Goal: Information Seeking & Learning: Learn about a topic

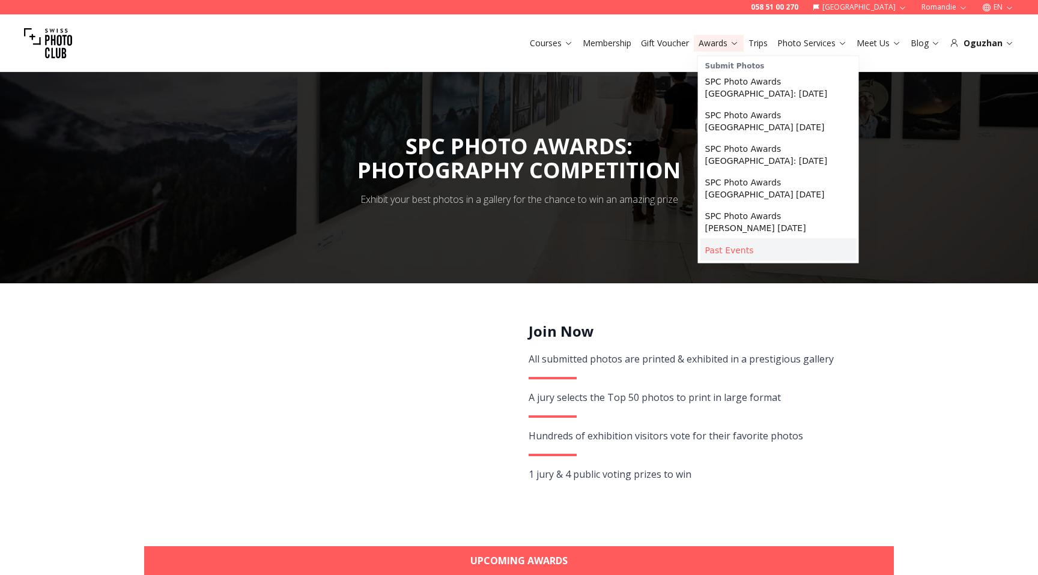
click at [721, 246] on link "Past Events" at bounding box center [778, 251] width 156 height 22
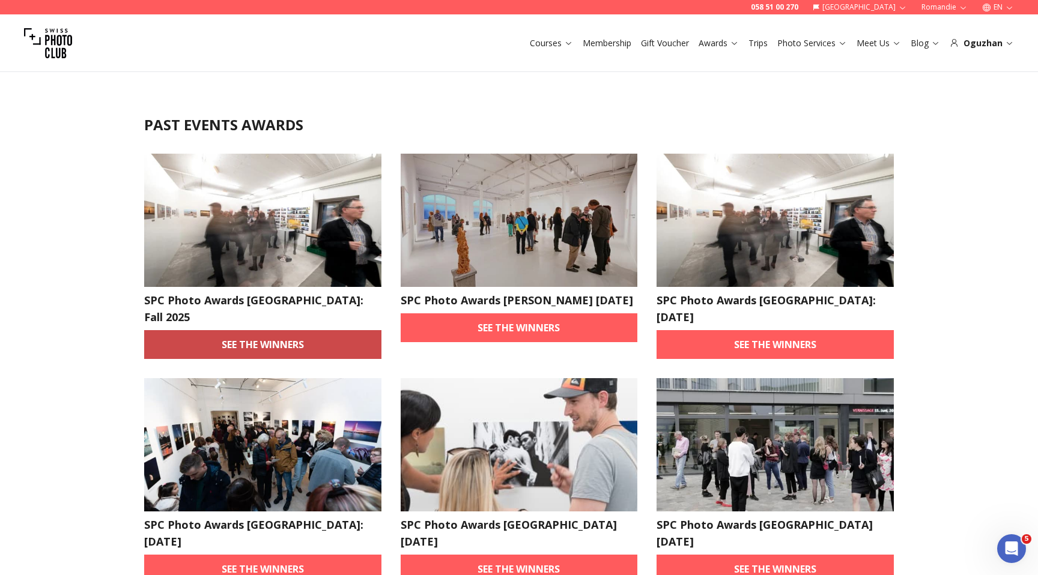
click at [223, 330] on link "See the winners" at bounding box center [262, 344] width 237 height 29
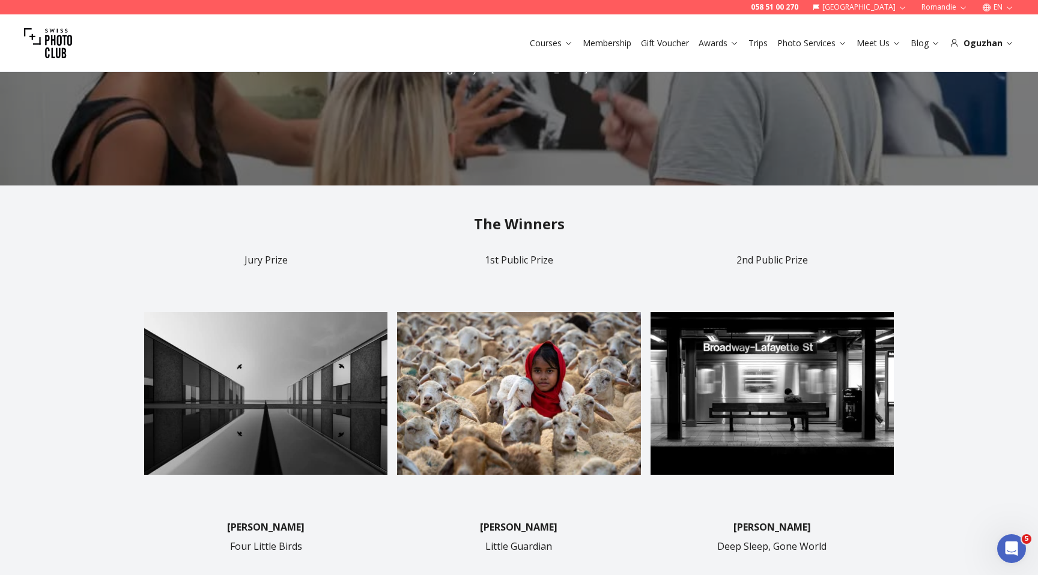
scroll to position [125, 0]
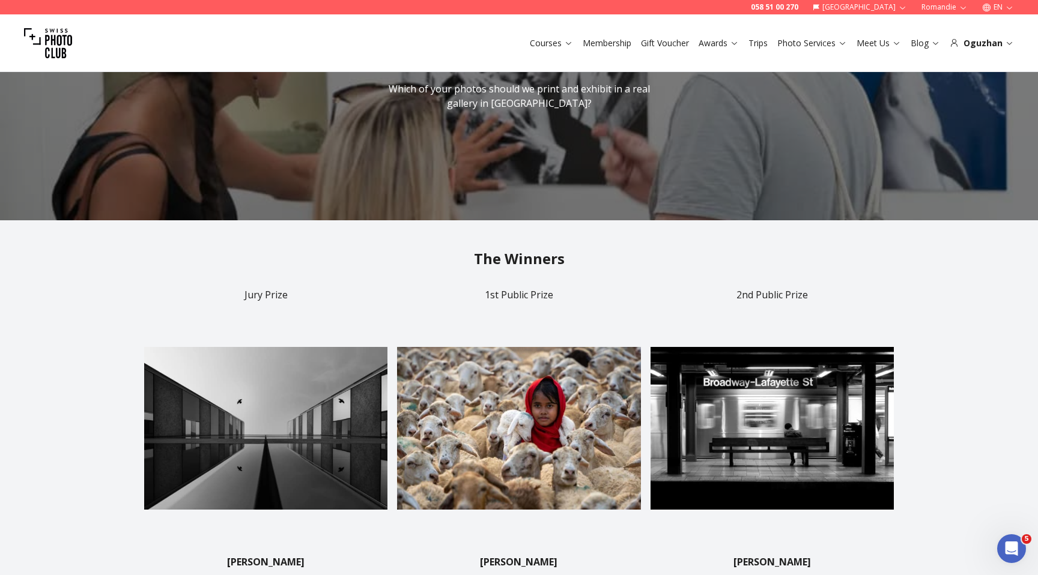
click at [706, 41] on link "Awards" at bounding box center [719, 43] width 40 height 12
